Goal: Check status: Check status

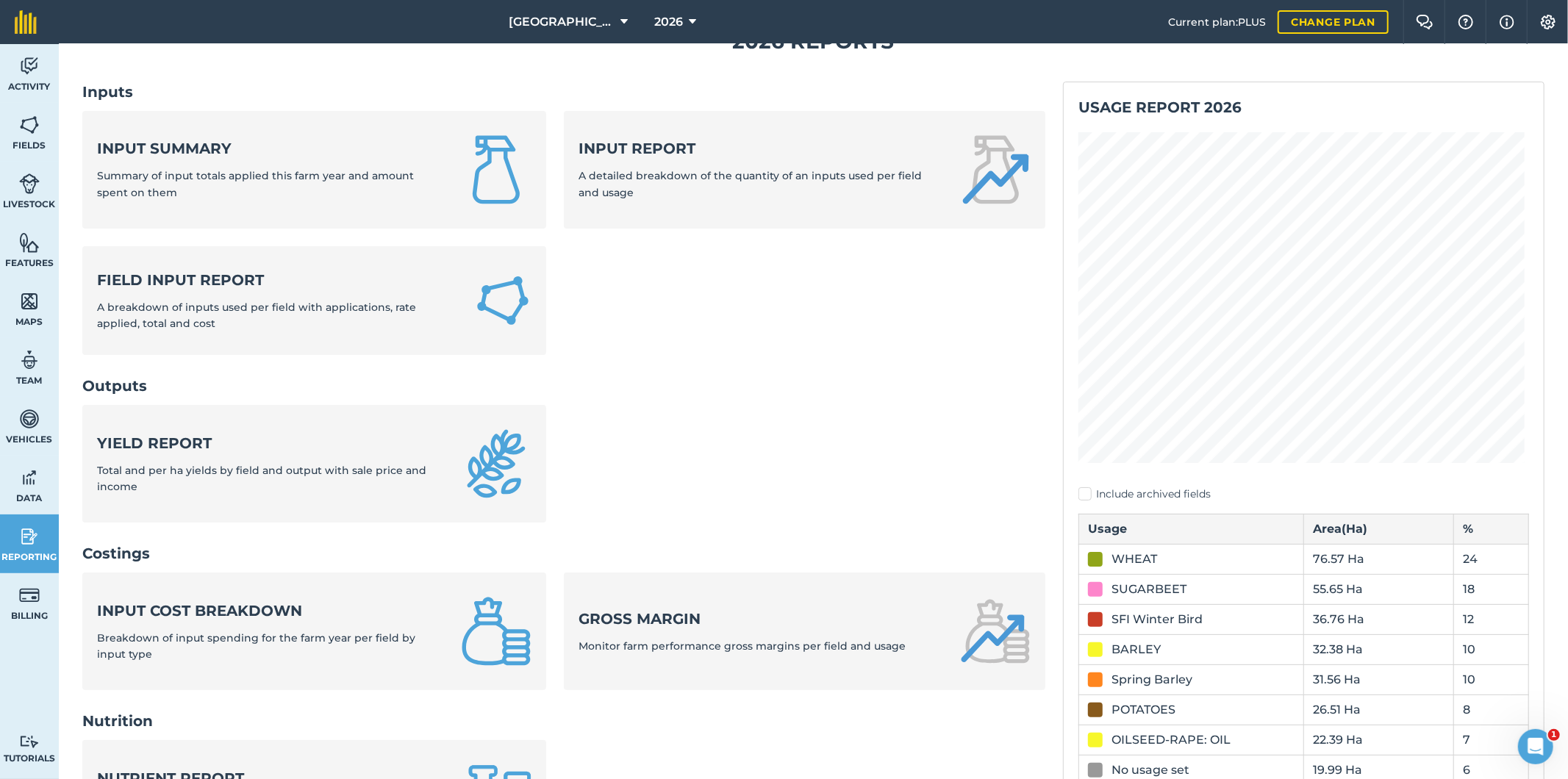
scroll to position [163, 0]
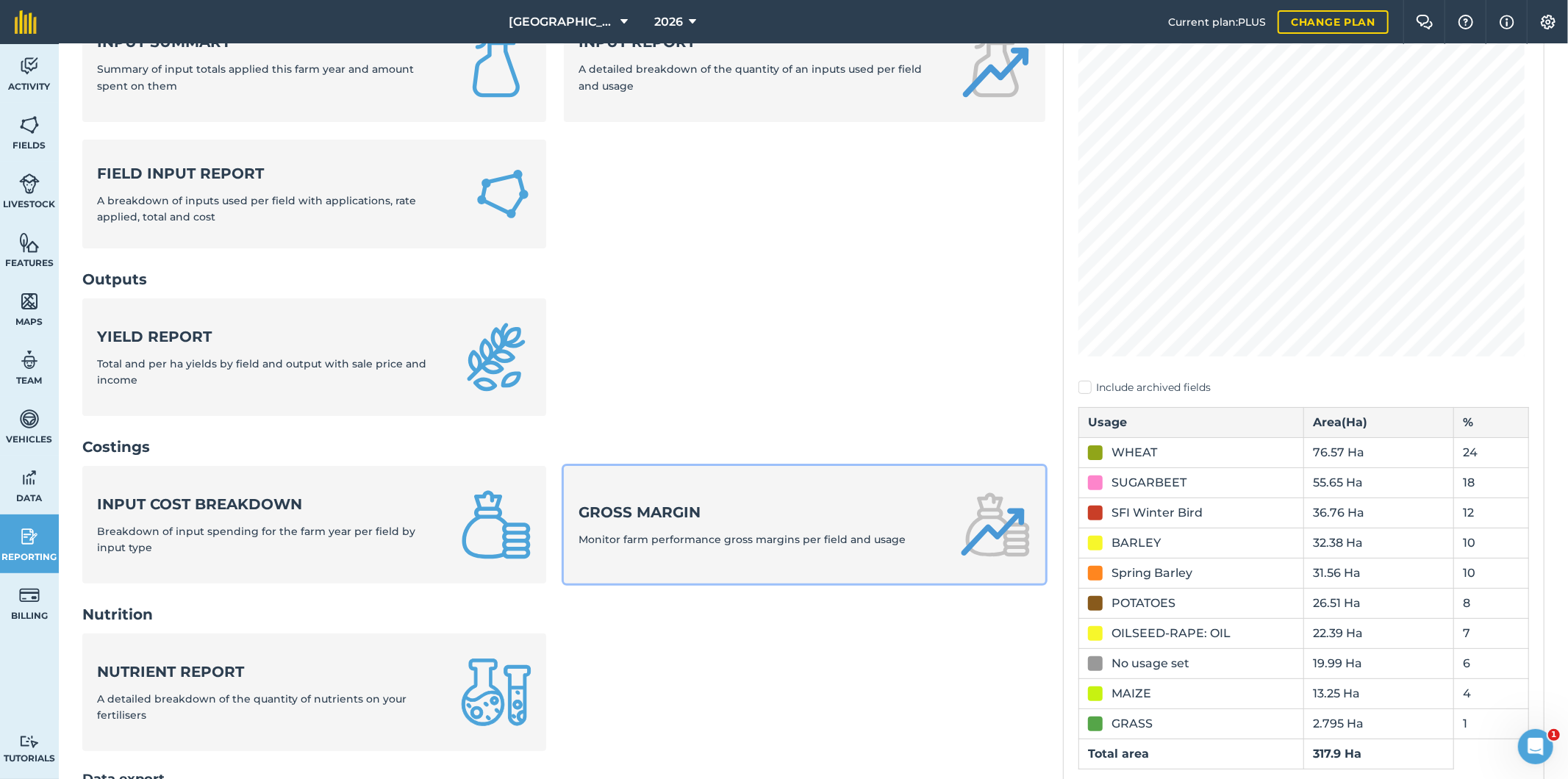
click at [708, 528] on div "Gross margin Monitor farm performance gross margins per field and usage" at bounding box center [742, 525] width 327 height 46
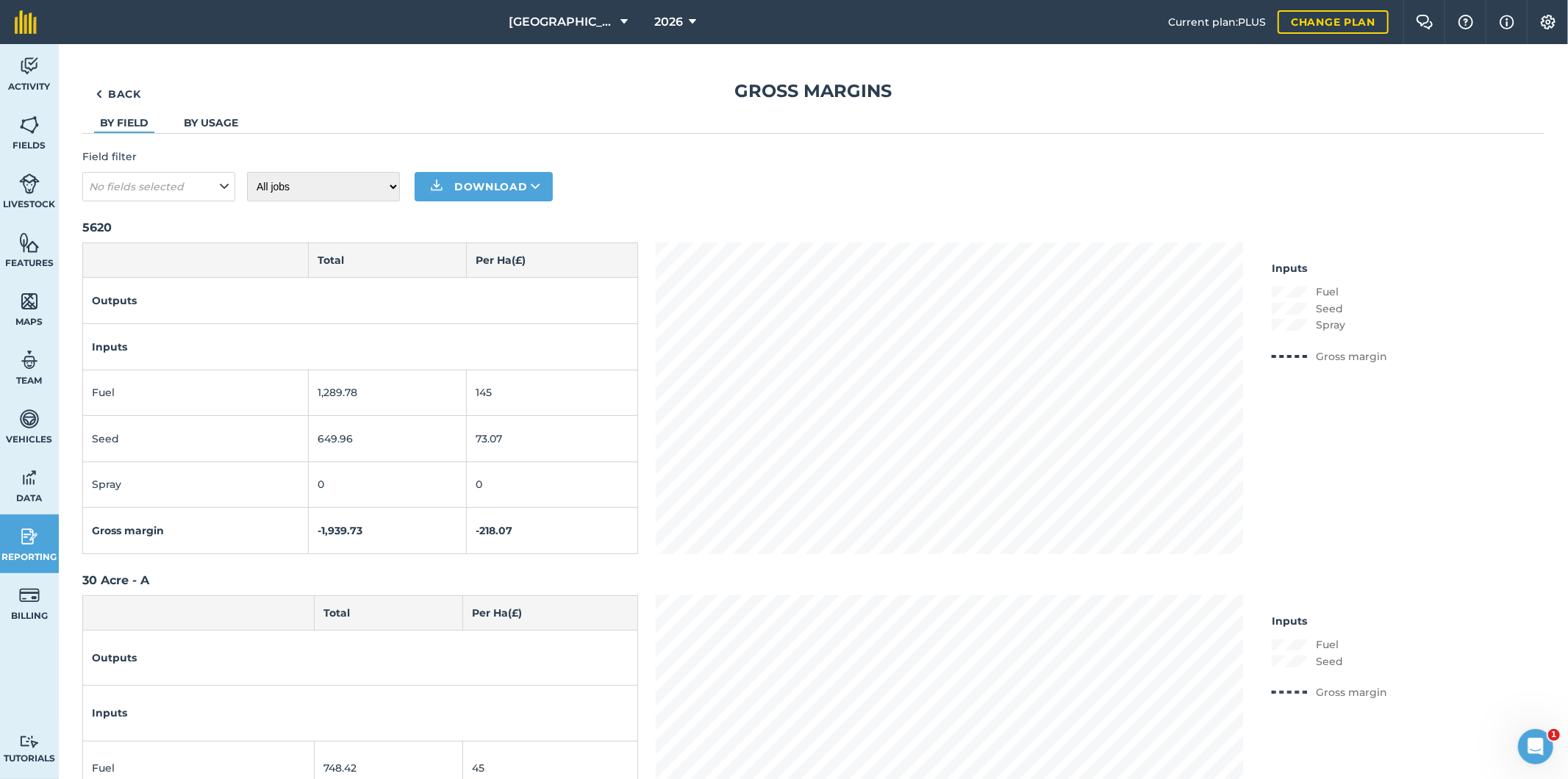
click at [209, 124] on link "By usage" at bounding box center [211, 122] width 54 height 13
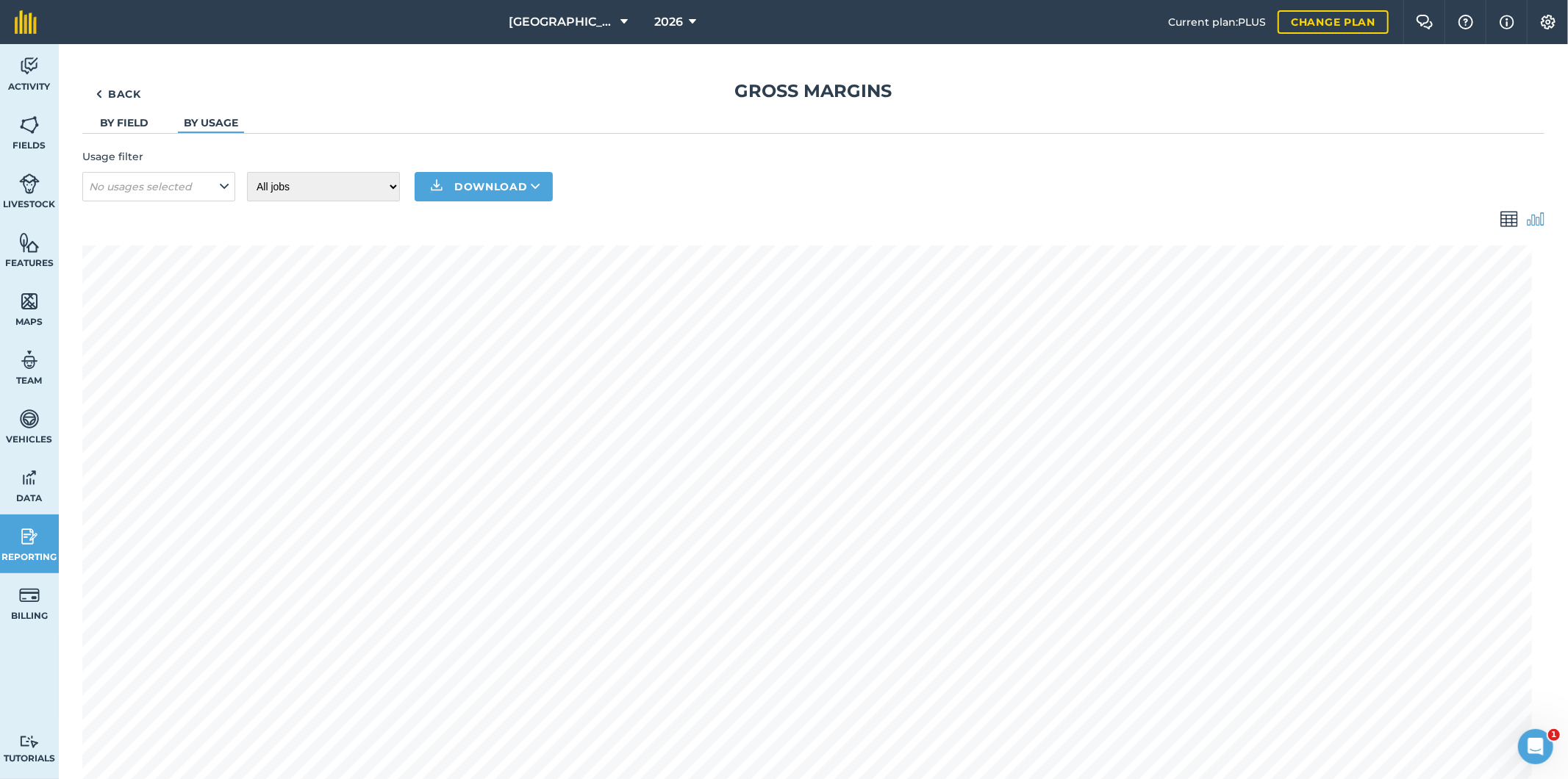
click at [1501, 217] on img at bounding box center [1509, 219] width 18 height 18
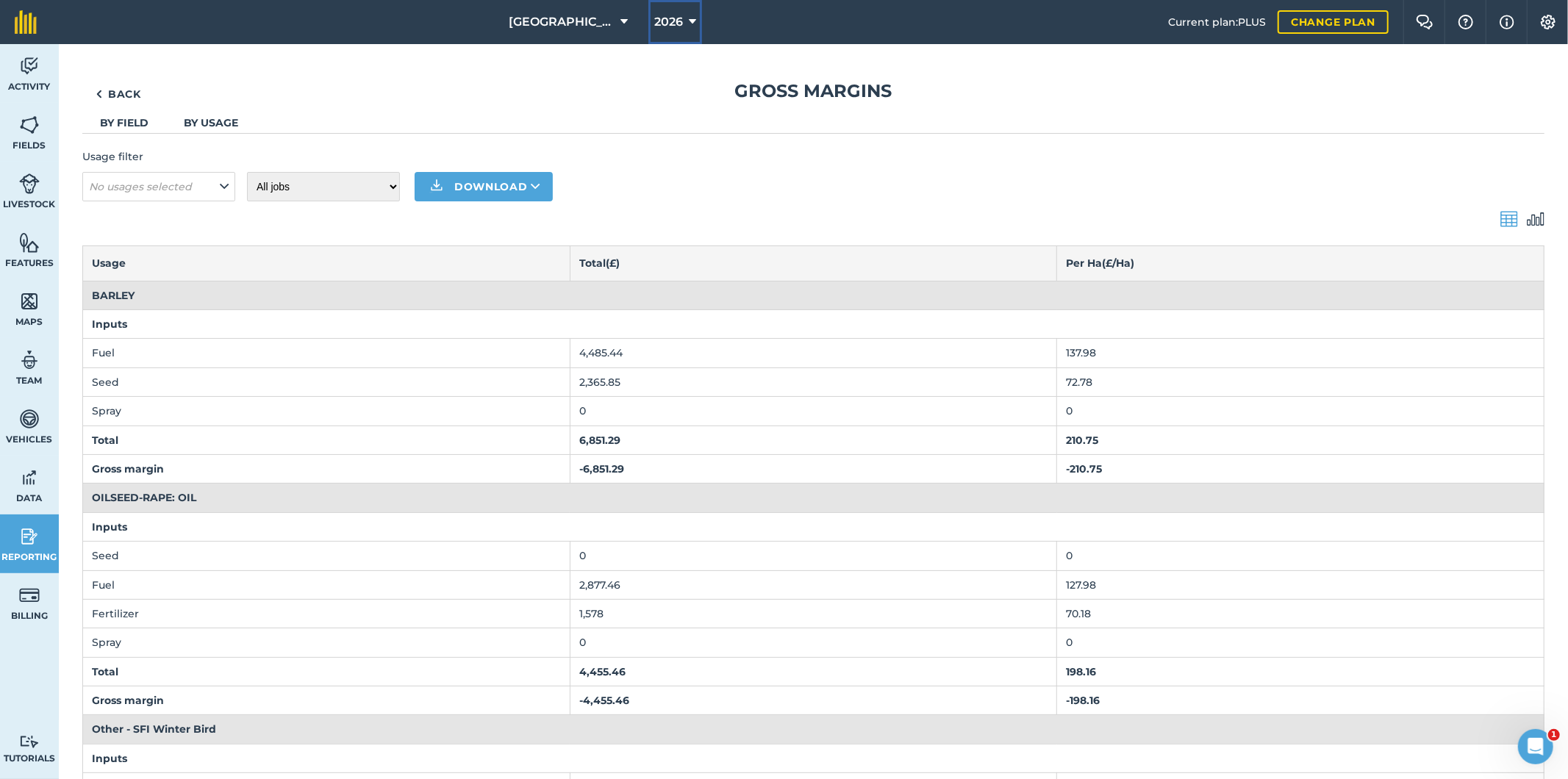
click at [693, 14] on button "2026" at bounding box center [675, 22] width 53 height 44
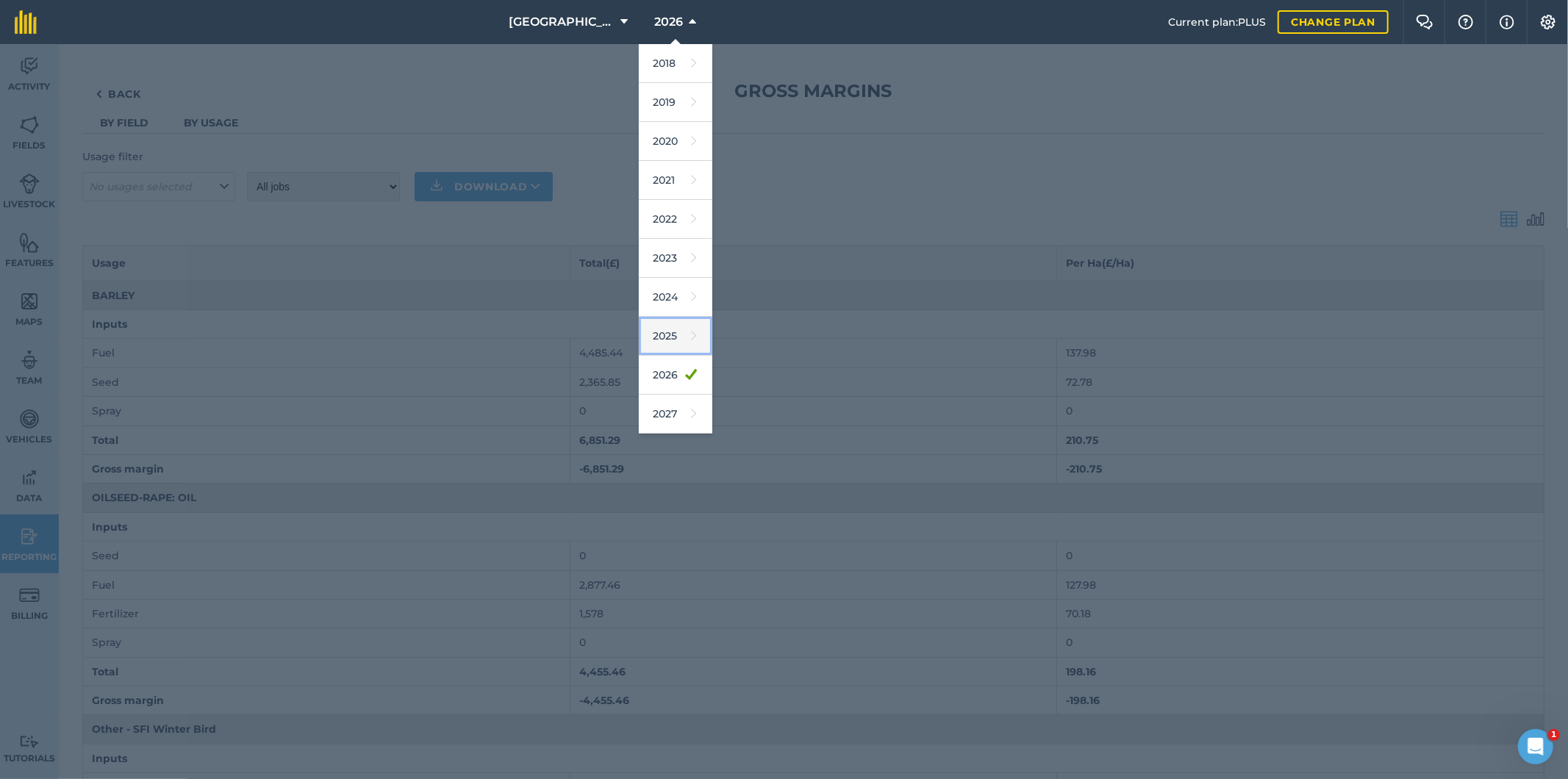
click at [674, 334] on link "2025" at bounding box center [675, 336] width 73 height 39
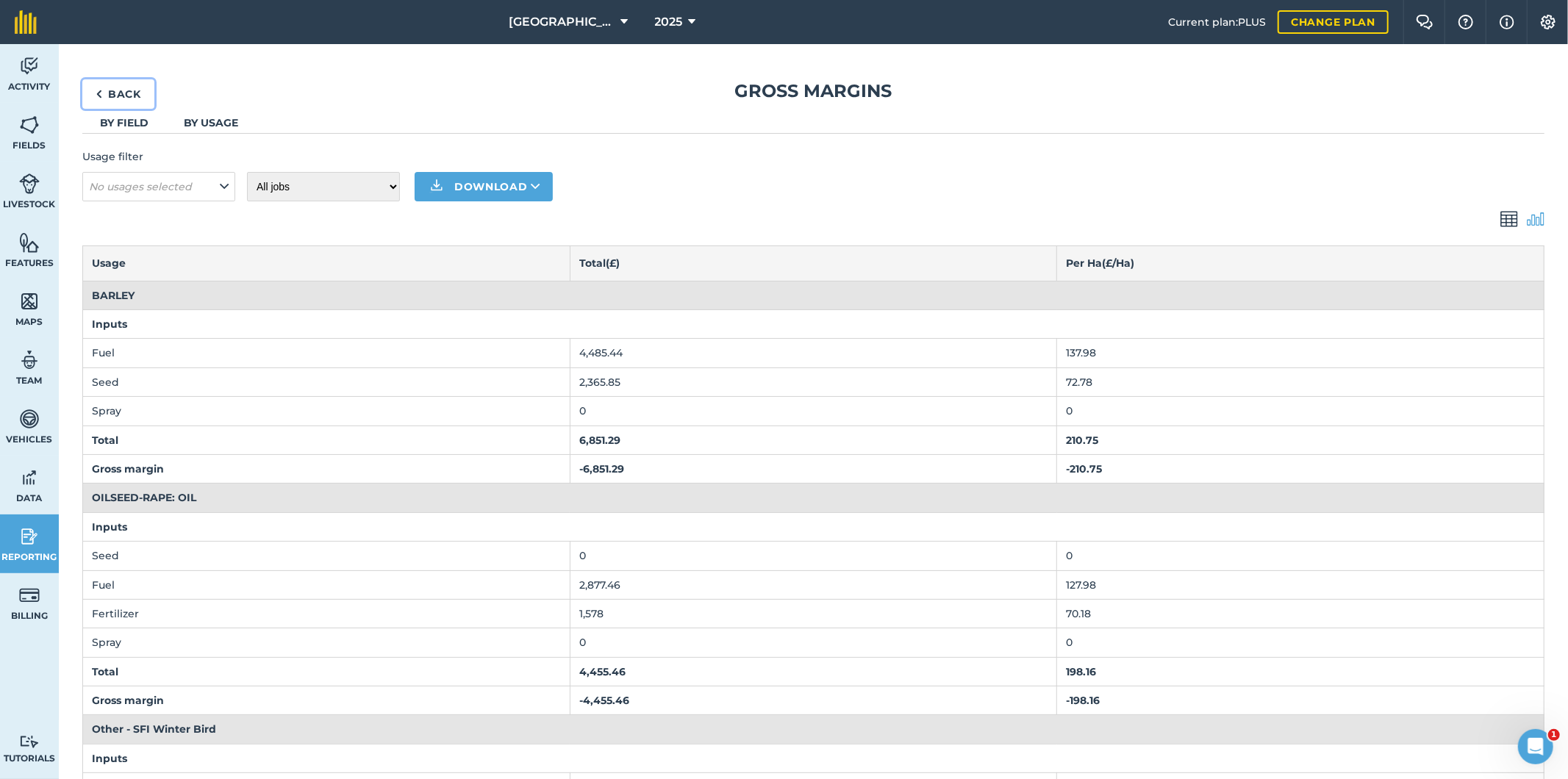
click at [129, 89] on link "Back" at bounding box center [118, 94] width 72 height 30
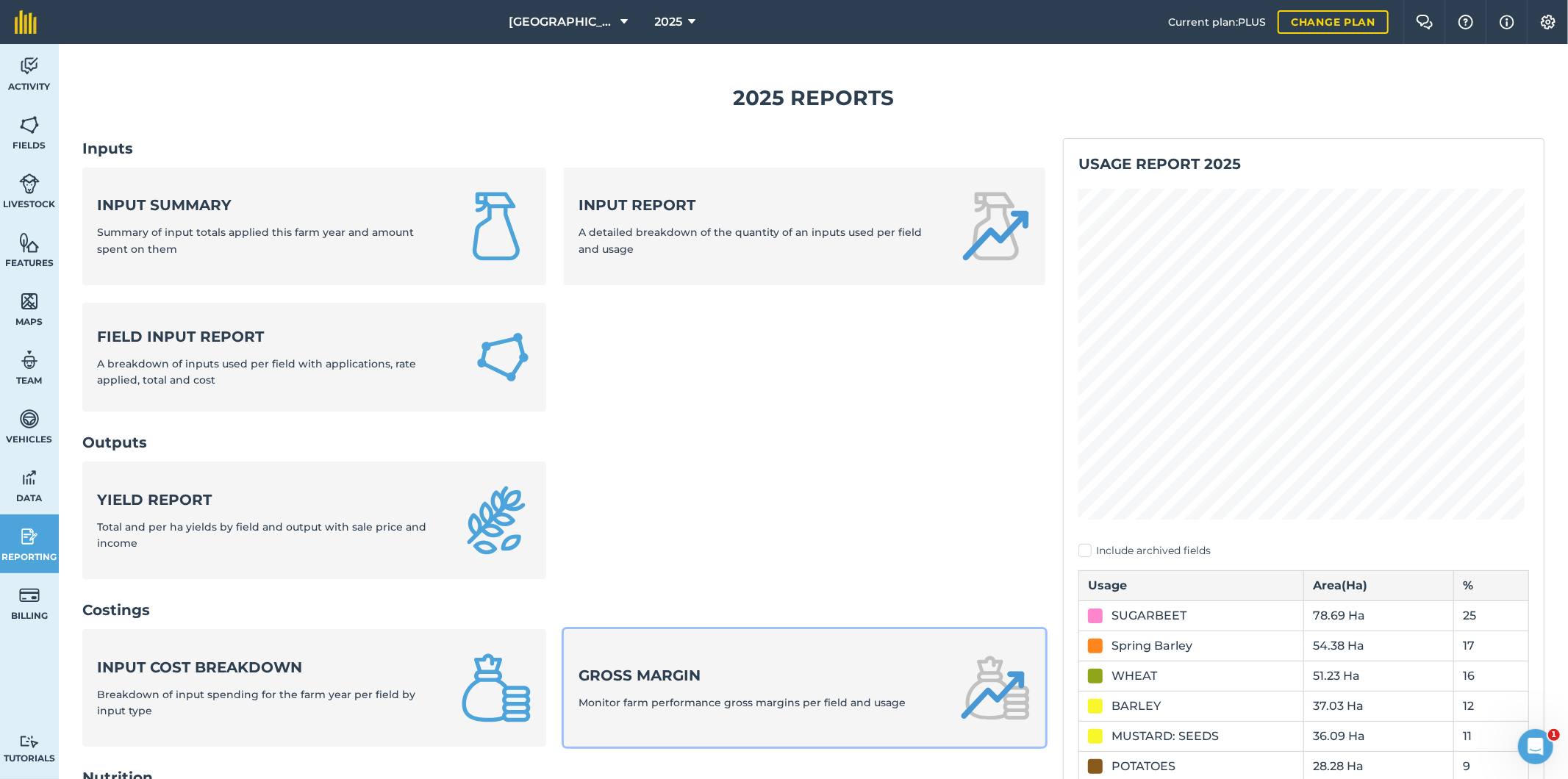
click at [681, 696] on span "Monitor farm performance gross margins per field and usage" at bounding box center [742, 702] width 327 height 13
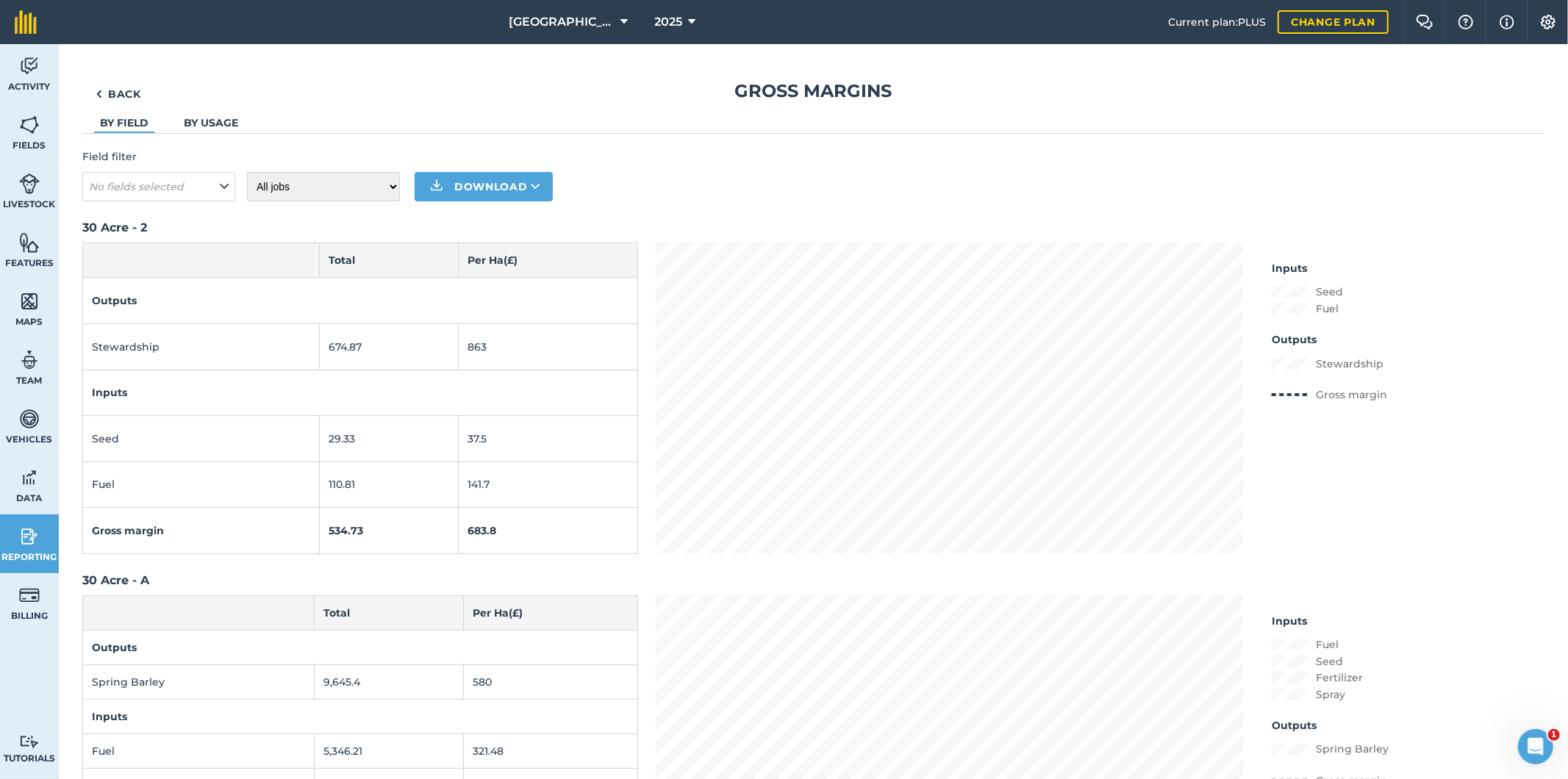
click at [217, 119] on link "By usage" at bounding box center [211, 122] width 54 height 13
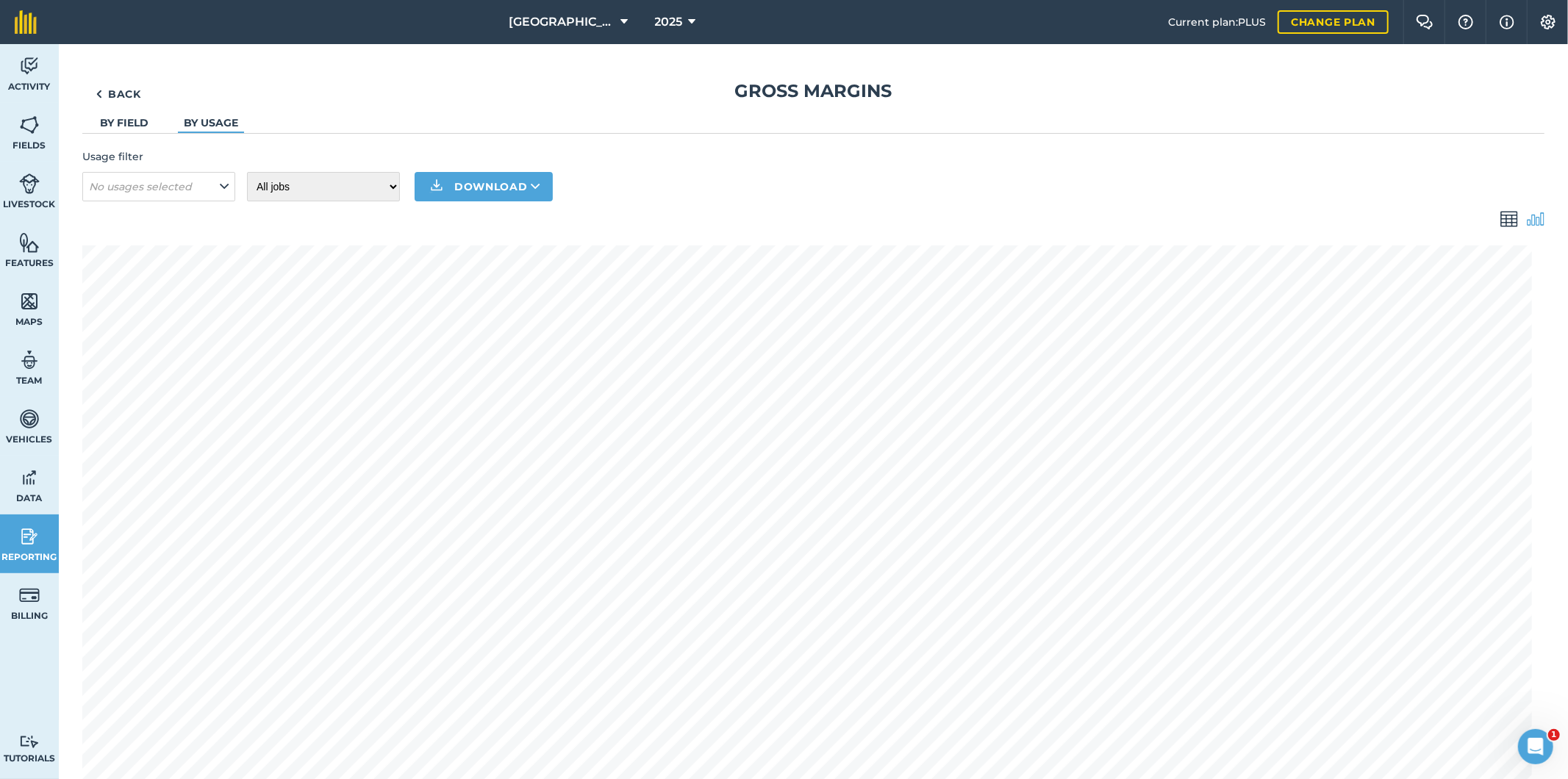
click at [1501, 222] on img at bounding box center [1509, 219] width 18 height 18
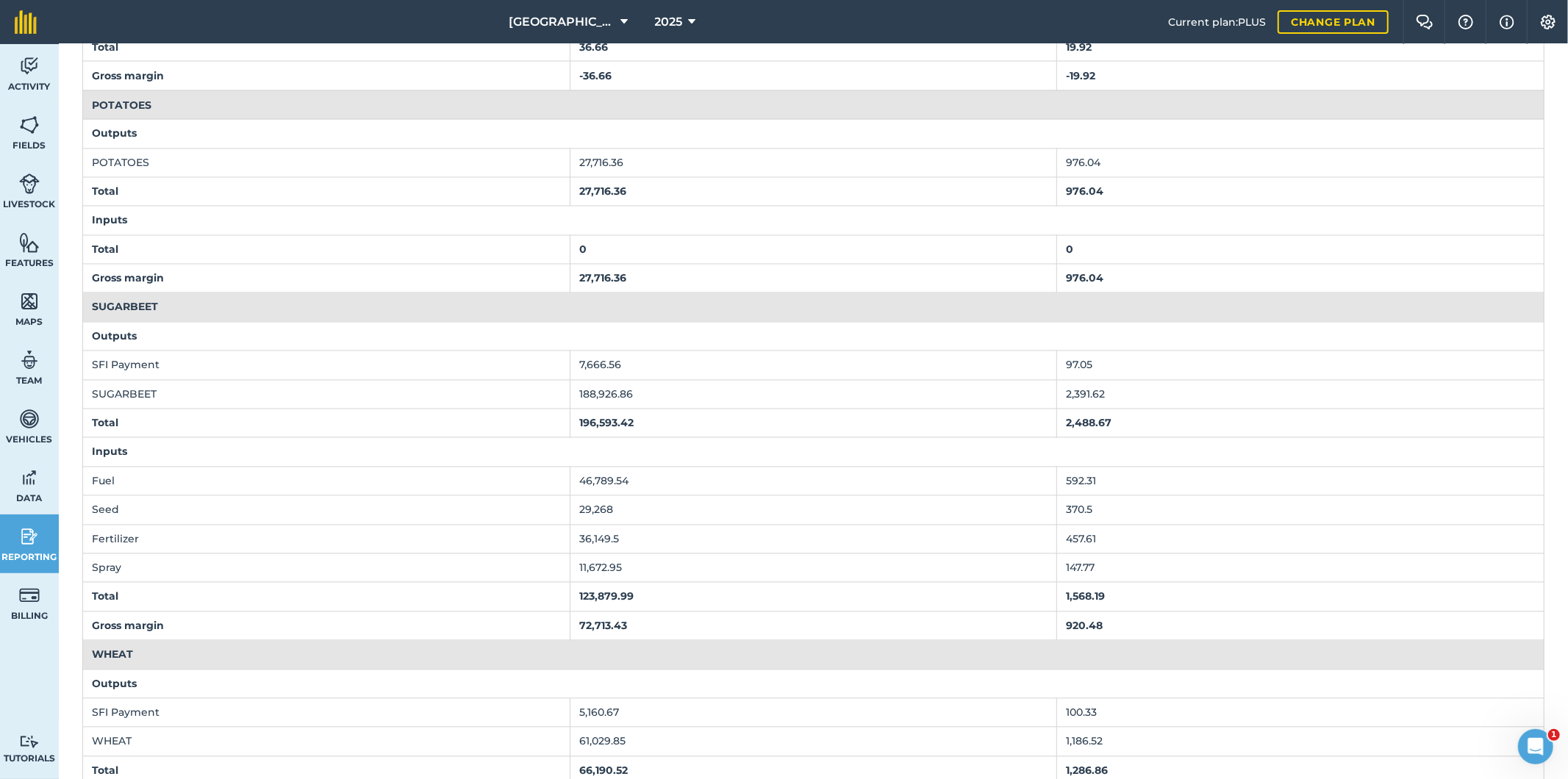
scroll to position [2287, 0]
